Goal: Communication & Community: Answer question/provide support

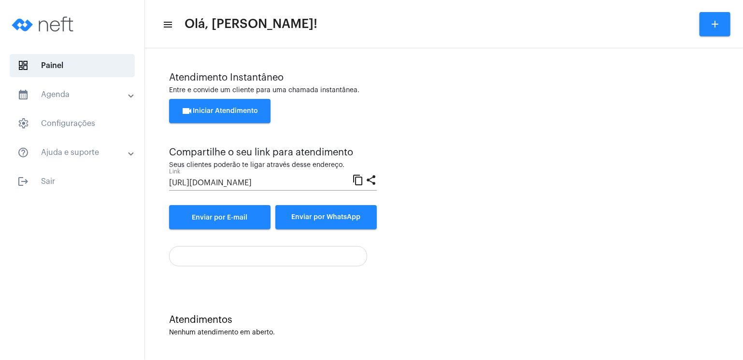
click at [249, 105] on button "videocam Iniciar Atendimento" at bounding box center [219, 111] width 101 height 24
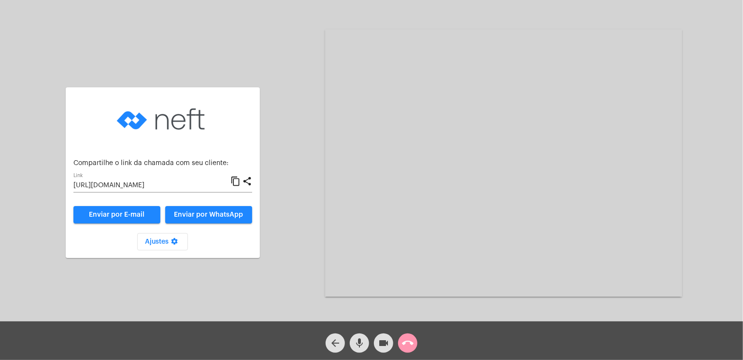
click at [226, 214] on span "Enviar por WhatsApp" at bounding box center [208, 215] width 69 height 7
click at [222, 215] on span "Enviar por WhatsApp" at bounding box center [208, 215] width 69 height 7
click at [235, 213] on span "Enviar por WhatsApp" at bounding box center [208, 215] width 69 height 7
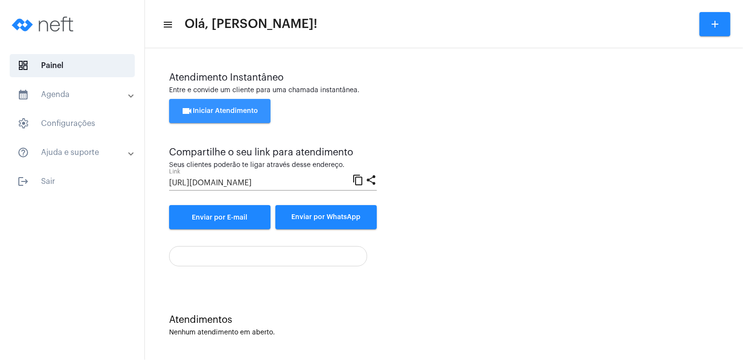
click at [265, 113] on button "videocam Iniciar Atendimento" at bounding box center [219, 111] width 101 height 24
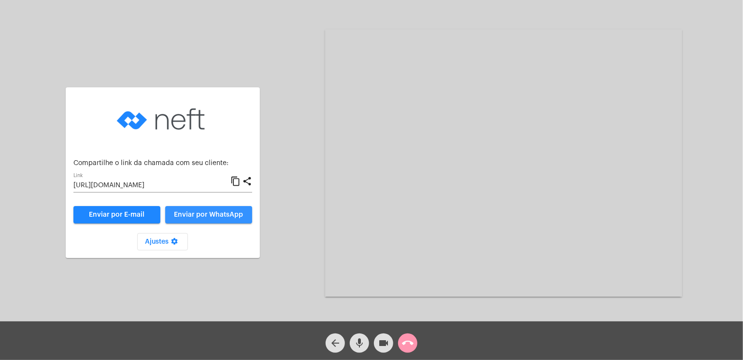
click at [230, 219] on button "Enviar por WhatsApp" at bounding box center [208, 214] width 87 height 17
